Goal: Information Seeking & Learning: Learn about a topic

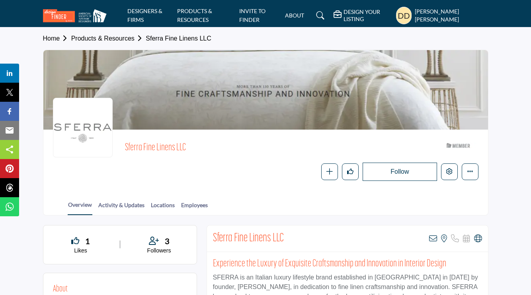
click at [111, 41] on link "Products & Resources" at bounding box center [108, 38] width 75 height 7
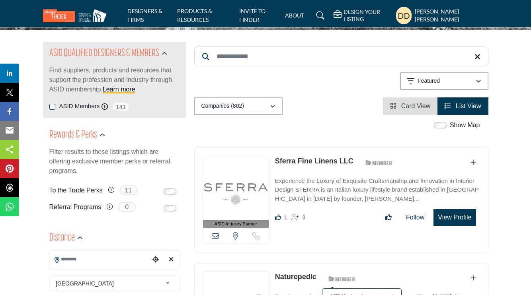
scroll to position [74, 0]
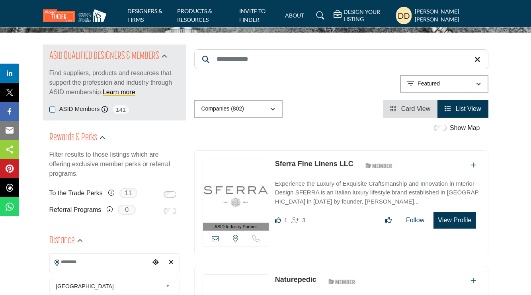
click at [398, 110] on link "Card View" at bounding box center [410, 109] width 40 height 7
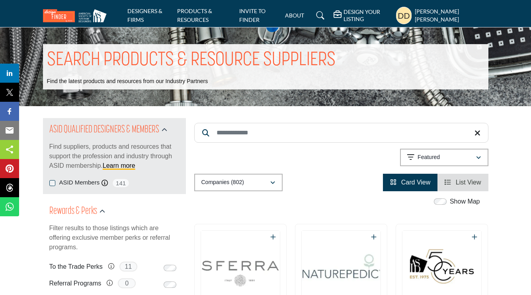
click at [452, 182] on link "List View" at bounding box center [463, 182] width 36 height 7
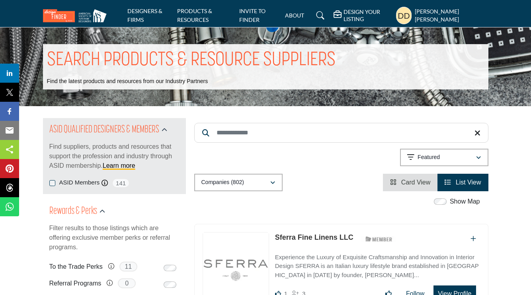
scroll to position [53, 0]
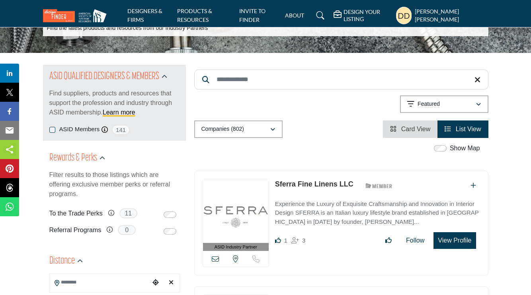
click at [398, 129] on link "Card View" at bounding box center [410, 129] width 40 height 7
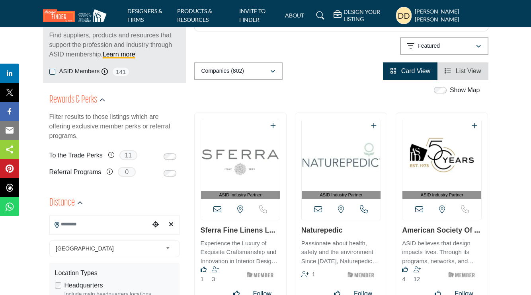
scroll to position [120, 0]
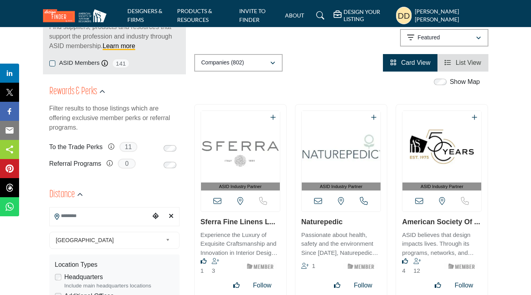
click at [459, 63] on span "List View" at bounding box center [468, 62] width 25 height 7
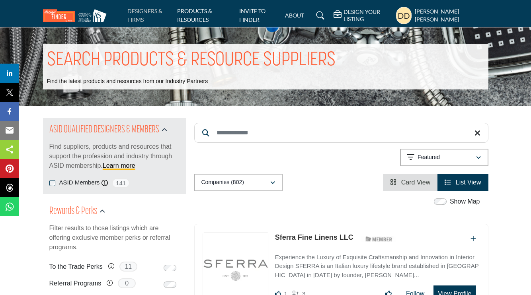
click at [139, 20] on link "DESIGNERS & FIRMS" at bounding box center [144, 16] width 35 height 16
